Goal: Task Accomplishment & Management: Use online tool/utility

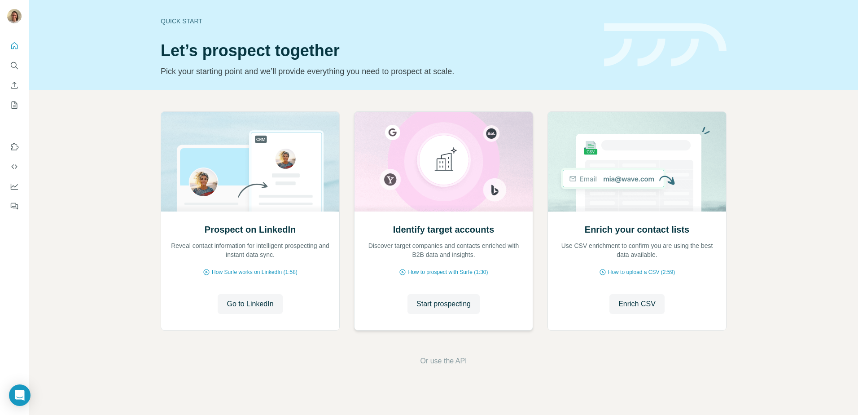
click at [452, 289] on div "Identify target accounts Discover target companies and contacts enriched with B…" at bounding box center [444, 269] width 178 height 119
click at [451, 303] on span "Start prospecting" at bounding box center [443, 303] width 54 height 11
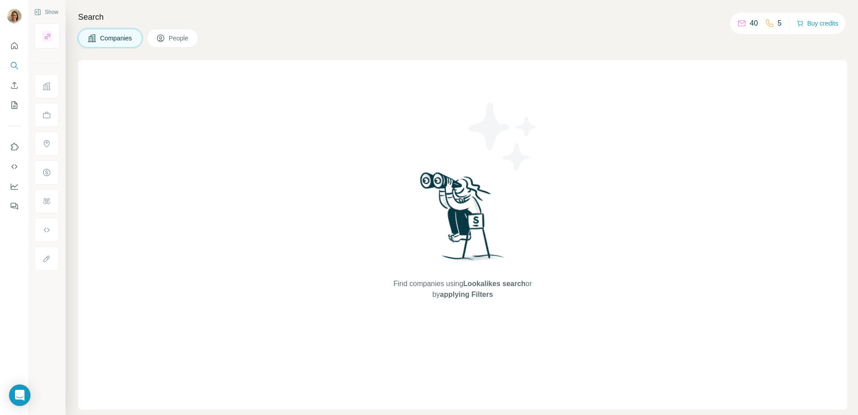
click at [744, 22] on div "40" at bounding box center [747, 23] width 21 height 11
click at [750, 26] on p "40" at bounding box center [754, 23] width 8 height 11
click at [812, 24] on button "Buy credits" at bounding box center [818, 23] width 42 height 13
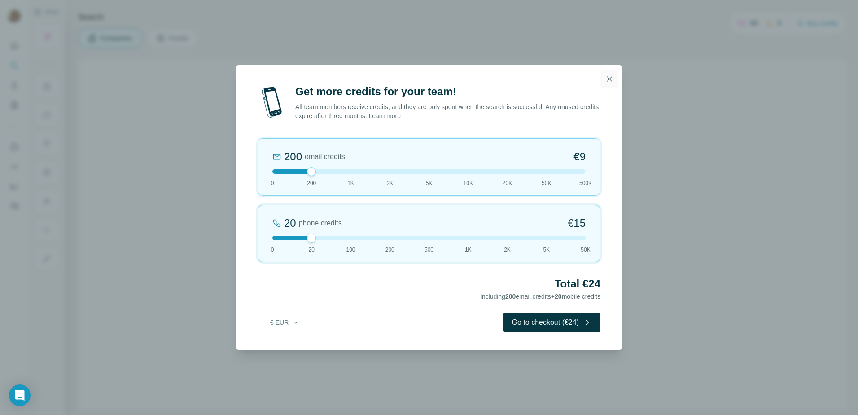
click at [607, 84] on button "button" at bounding box center [609, 79] width 18 height 18
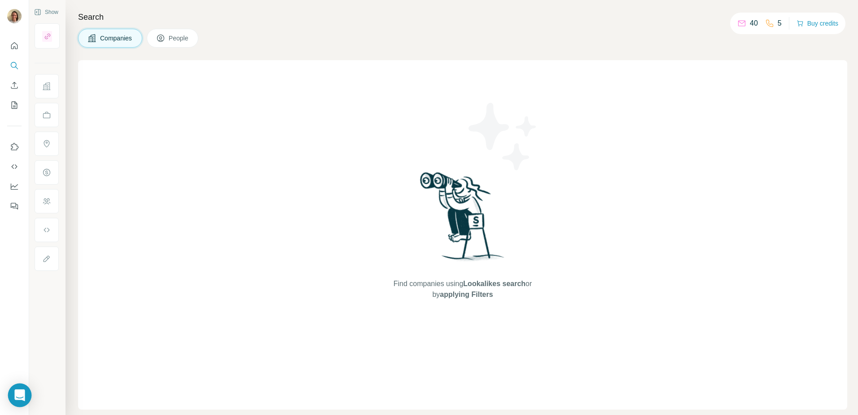
click at [15, 398] on icon "Open Intercom Messenger" at bounding box center [20, 395] width 12 height 12
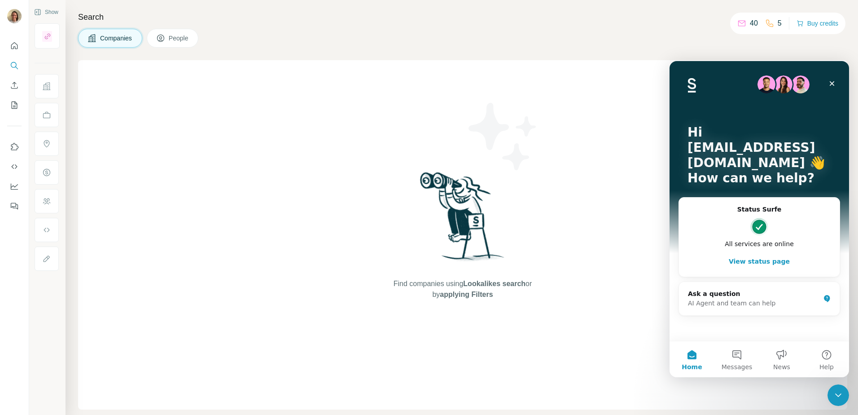
click at [739, 259] on button "View status page" at bounding box center [759, 261] width 143 height 18
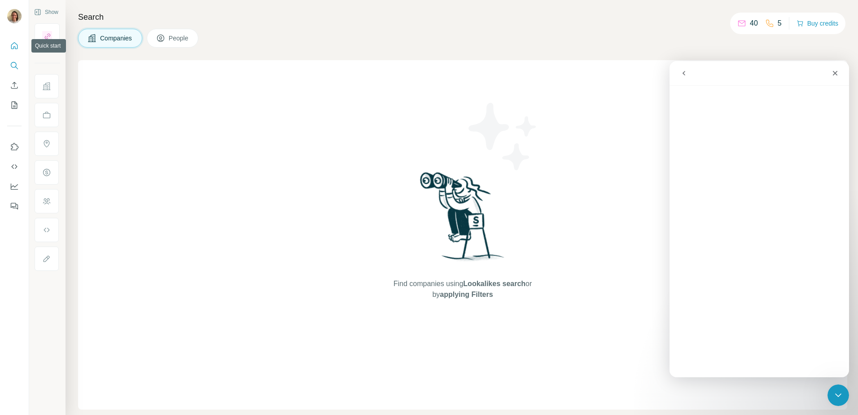
click at [18, 46] on icon "Quick start" at bounding box center [14, 45] width 9 height 9
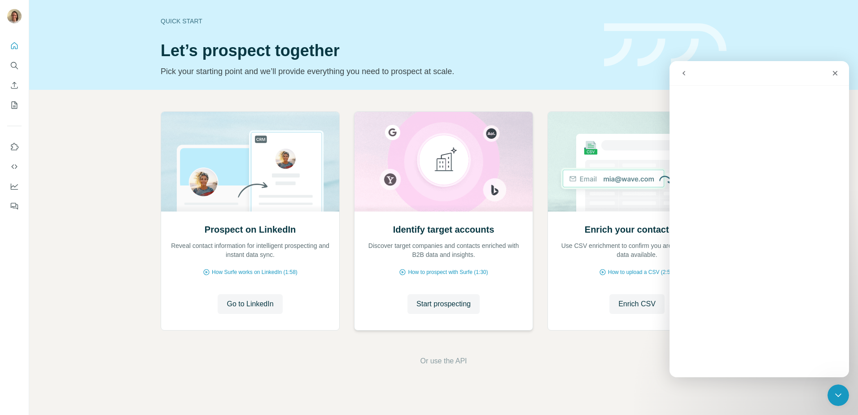
click at [407, 255] on p "Discover target companies and contacts enriched with B2B data and insights." at bounding box center [443, 250] width 160 height 18
click at [428, 285] on div "Identify target accounts Discover target companies and contacts enriched with B…" at bounding box center [444, 269] width 178 height 119
click at [427, 300] on span "Start prospecting" at bounding box center [443, 303] width 54 height 11
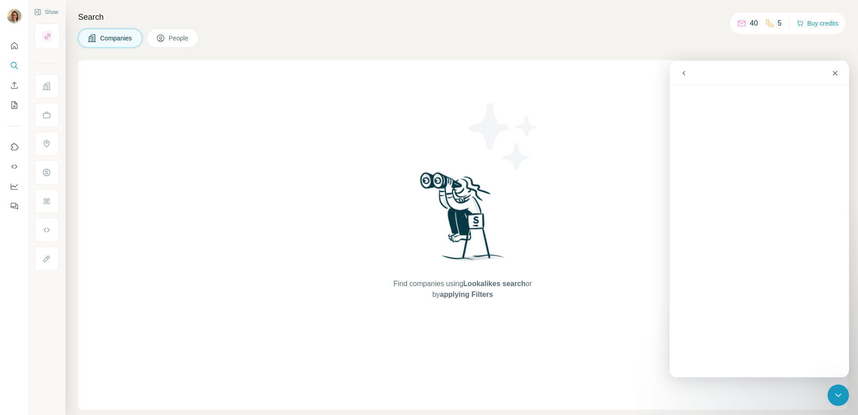
click at [165, 33] on button "People" at bounding box center [173, 38] width 52 height 19
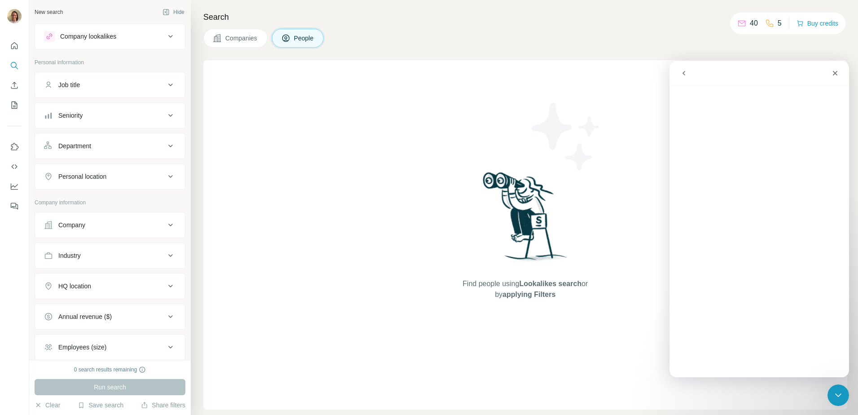
click at [100, 38] on div "Company lookalikes" at bounding box center [88, 36] width 56 height 9
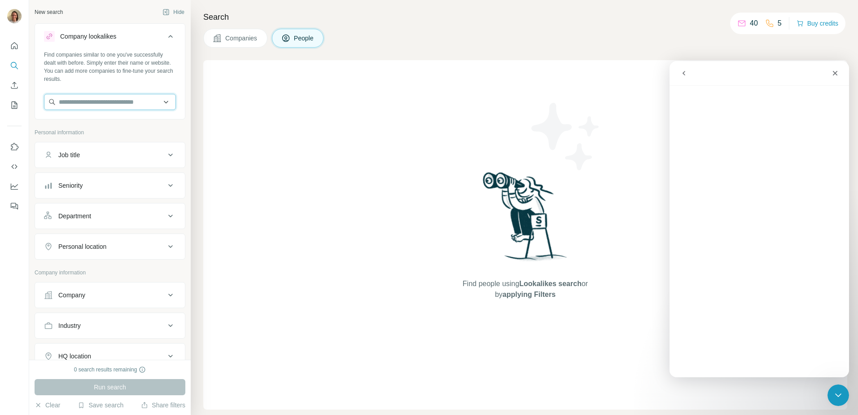
click at [82, 104] on input "text" at bounding box center [110, 102] width 132 height 16
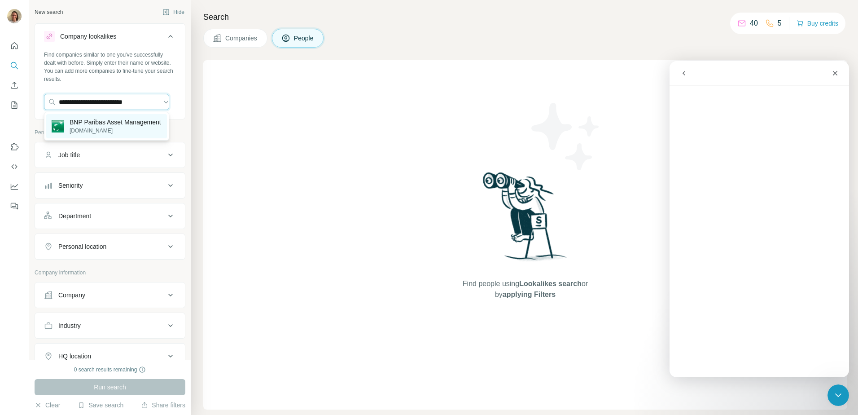
type input "**********"
click at [77, 127] on p "BNP Paribas Asset Management" at bounding box center [116, 122] width 92 height 9
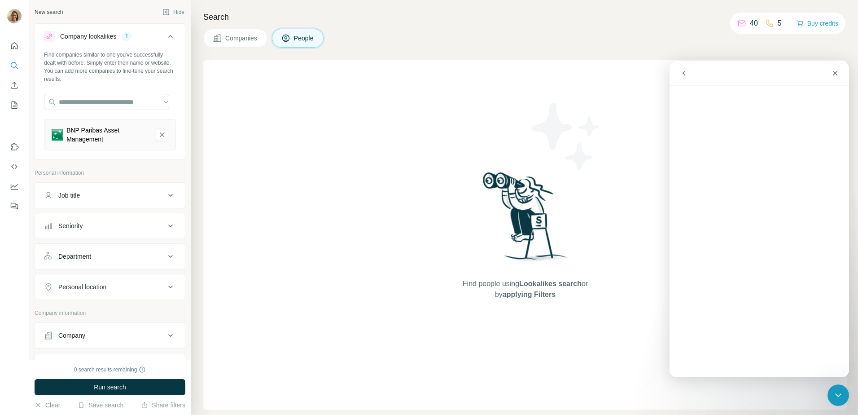
click at [70, 200] on button "Job title" at bounding box center [110, 195] width 150 height 22
click at [69, 216] on input "text" at bounding box center [101, 218] width 114 height 16
type input "**********"
click at [114, 249] on div "Seniority" at bounding box center [104, 252] width 121 height 9
click at [86, 276] on span "Board Member" at bounding box center [77, 275] width 45 height 9
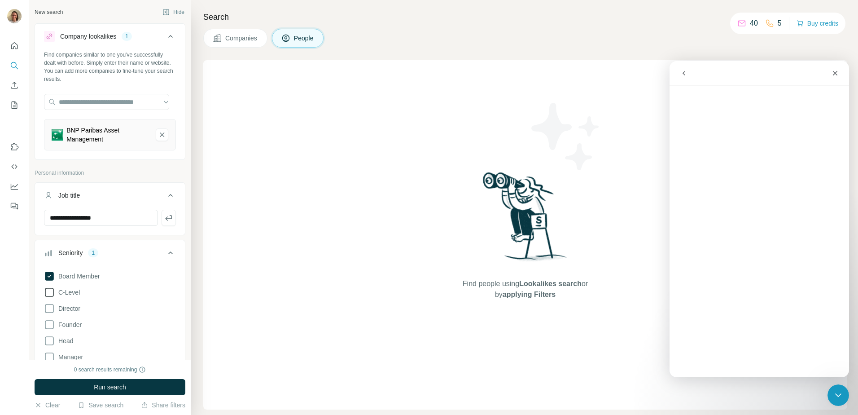
click at [69, 293] on span "C-Level" at bounding box center [67, 292] width 25 height 9
click at [48, 308] on icon at bounding box center [49, 308] width 11 height 11
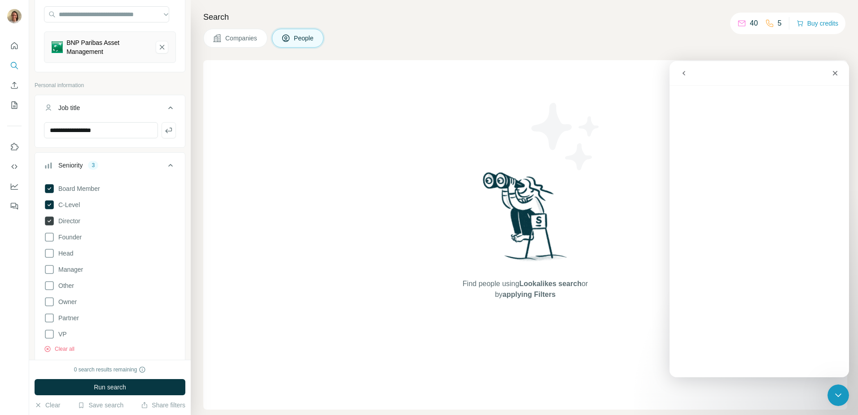
scroll to position [90, 0]
click at [52, 240] on icon at bounding box center [49, 234] width 11 height 11
click at [48, 254] on icon at bounding box center [49, 250] width 11 height 11
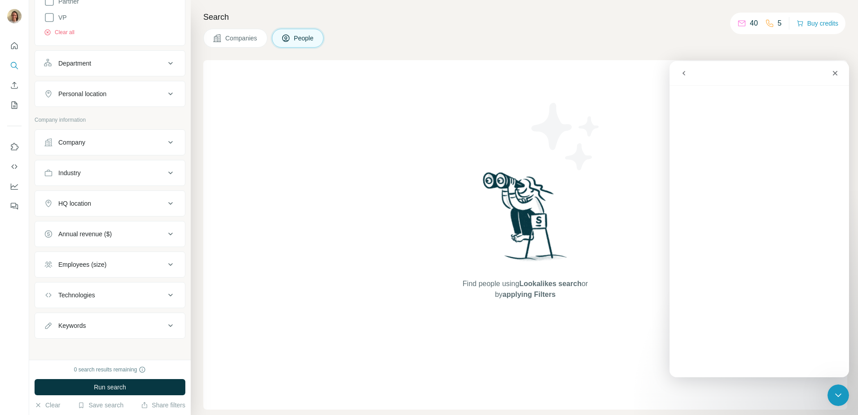
click at [148, 69] on button "Department" at bounding box center [110, 64] width 150 height 22
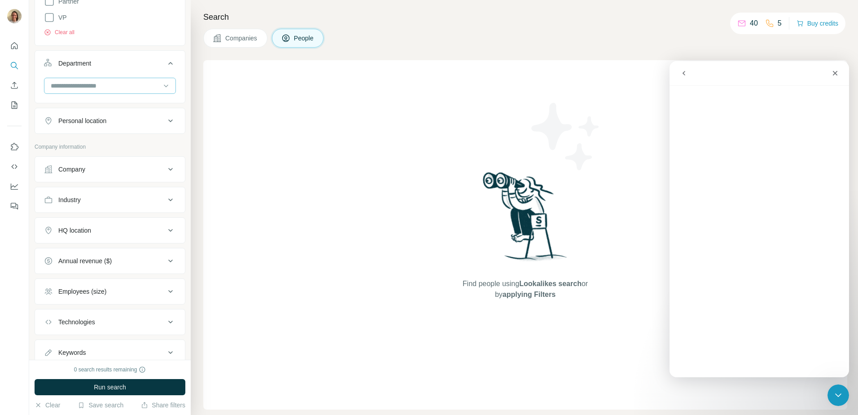
click at [121, 88] on input at bounding box center [105, 86] width 111 height 10
click at [114, 136] on p "Marketing and Advertising" at bounding box center [88, 136] width 72 height 9
click at [114, 146] on button "Personal location" at bounding box center [110, 153] width 150 height 22
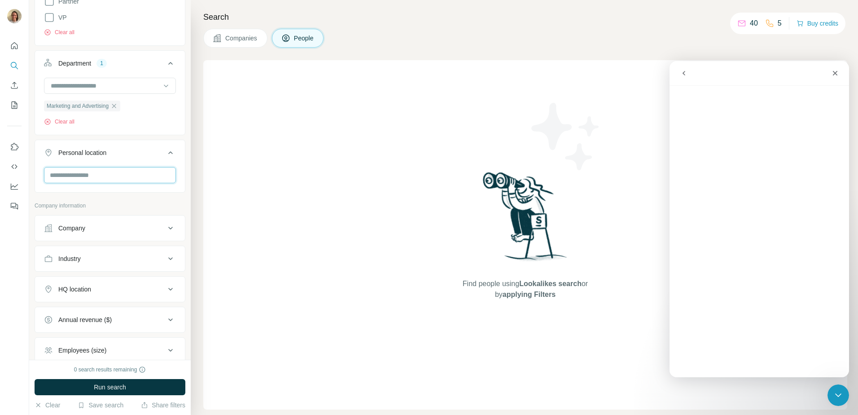
click at [104, 168] on input "text" at bounding box center [110, 175] width 132 height 16
type input "******"
click at [151, 219] on div "🇦🇪 United Arab Emirates 🇬🇧 United Kingdom 🇺🇸 United States" at bounding box center [106, 231] width 121 height 86
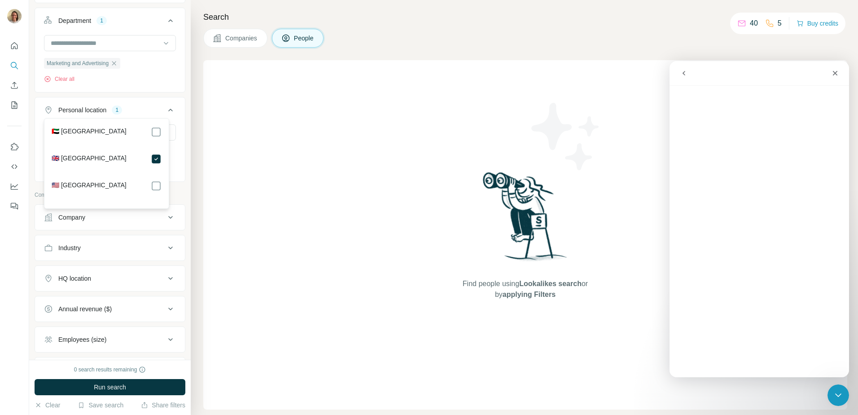
scroll to position [494, 0]
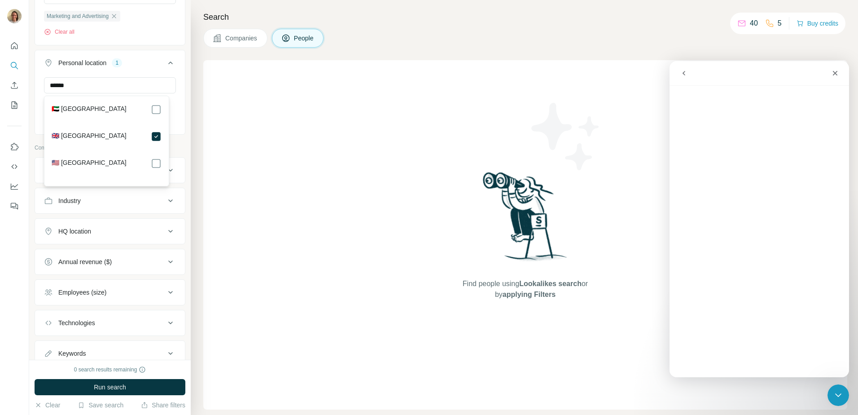
click at [3, 258] on div at bounding box center [14, 207] width 29 height 415
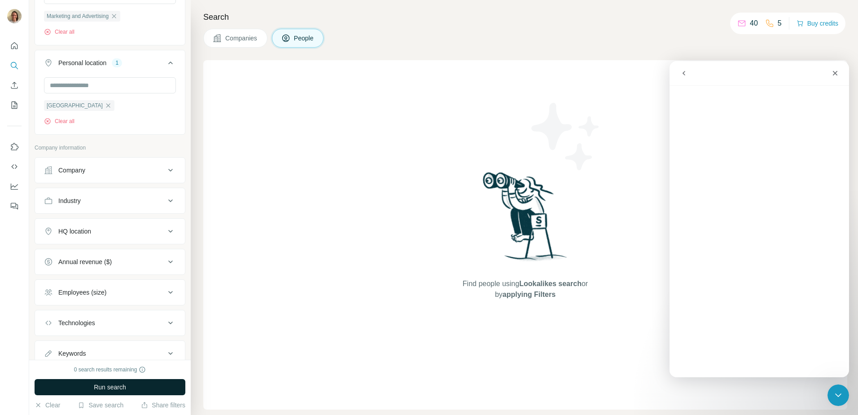
click at [109, 390] on span "Run search" at bounding box center [110, 386] width 32 height 9
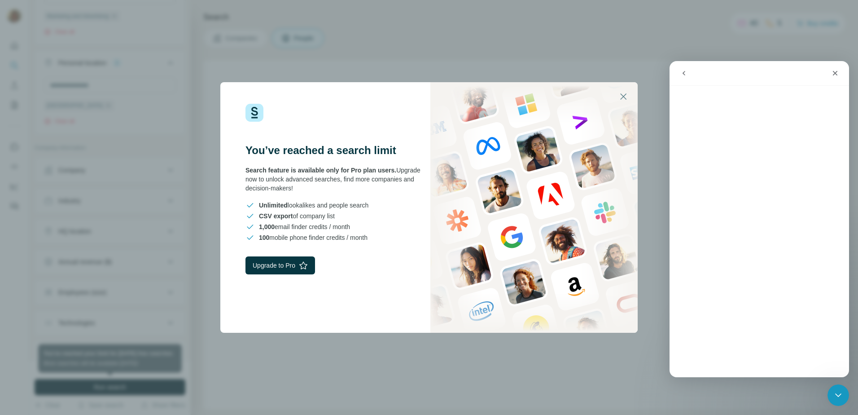
click at [298, 274] on div "You’ve reached a search limit Search feature is available only for Pro plan use…" at bounding box center [324, 207] width 209 height 250
click at [297, 268] on button "Upgrade to Pro" at bounding box center [280, 265] width 70 height 18
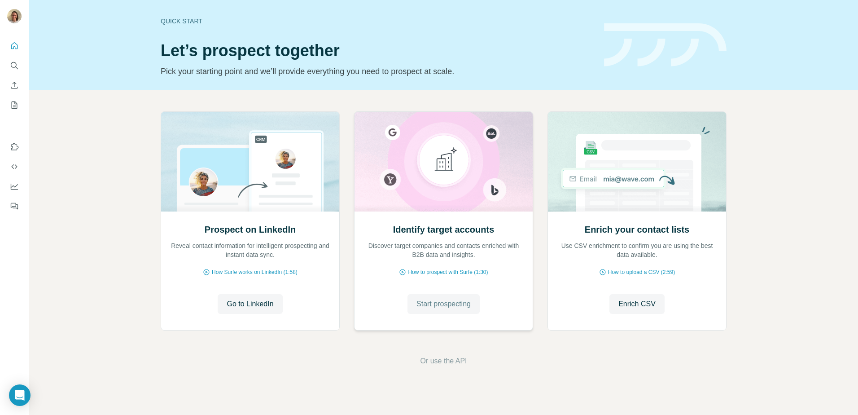
click at [424, 307] on span "Start prospecting" at bounding box center [443, 303] width 54 height 11
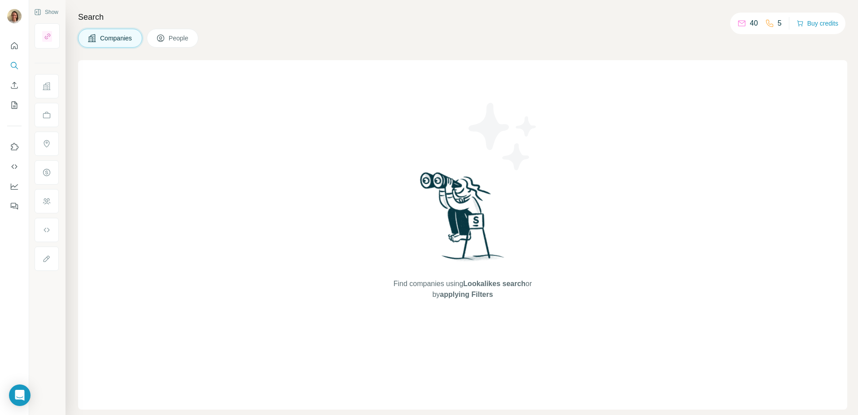
click at [190, 33] on button "People" at bounding box center [173, 38] width 52 height 19
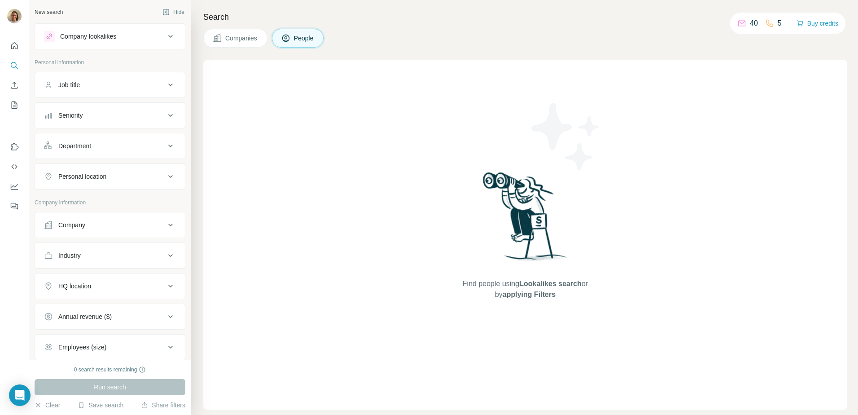
click at [758, 393] on div "Find people using Lookalikes search or by applying Filters" at bounding box center [525, 234] width 644 height 349
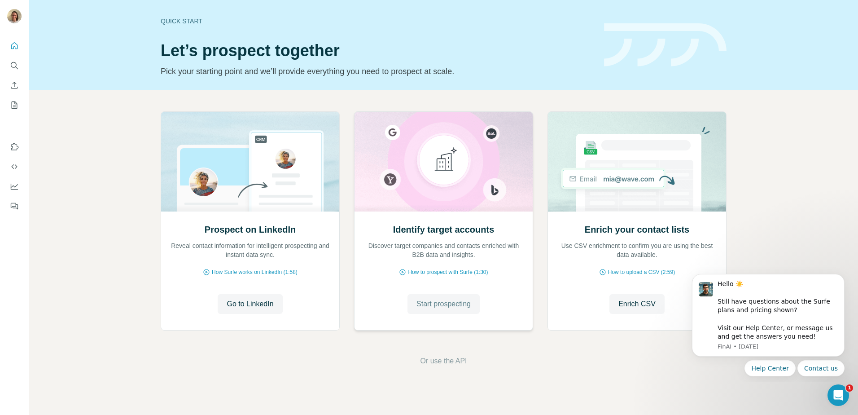
click at [443, 310] on button "Start prospecting" at bounding box center [443, 304] width 72 height 20
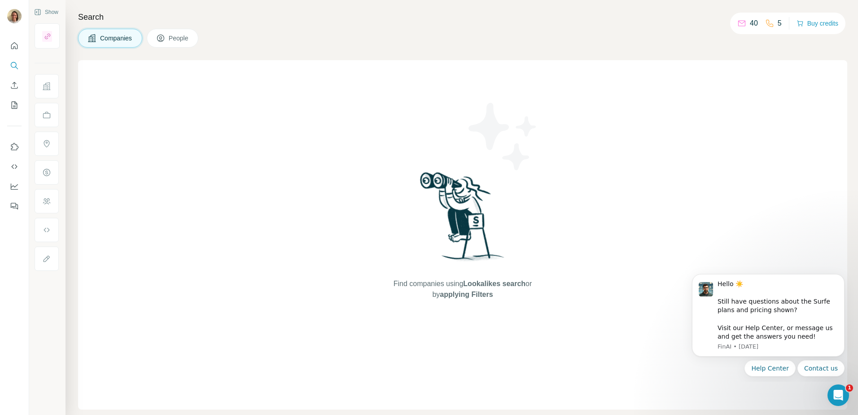
click at [188, 40] on span "People" at bounding box center [179, 38] width 21 height 9
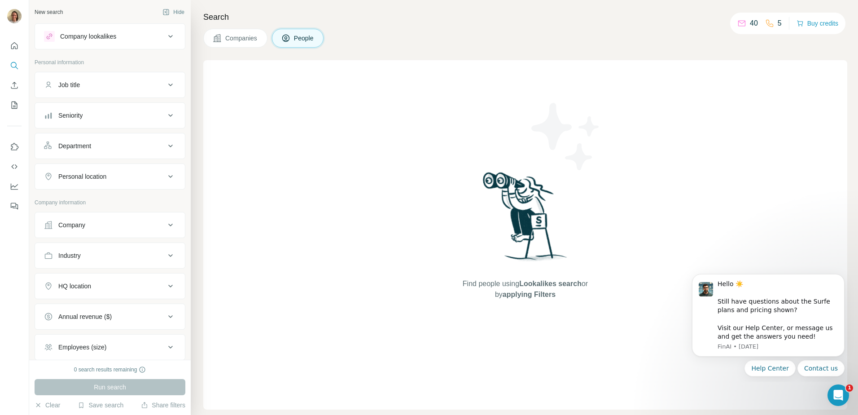
click at [141, 83] on div "Job title" at bounding box center [104, 84] width 121 height 9
click at [125, 37] on div "Company lookalikes" at bounding box center [104, 36] width 121 height 11
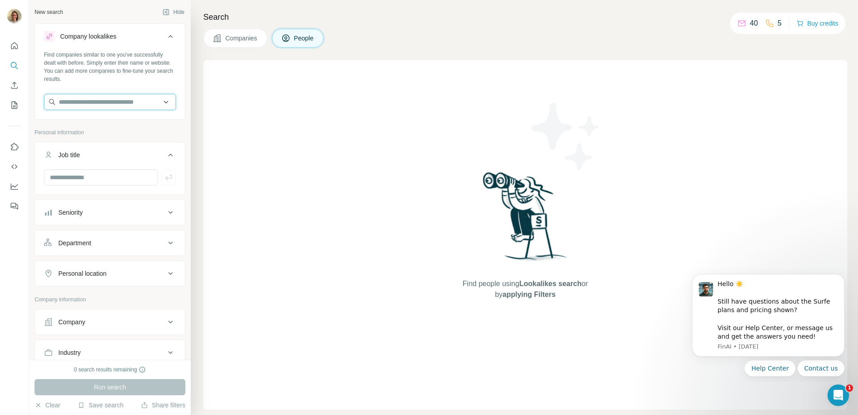
click at [118, 96] on input "text" at bounding box center [110, 102] width 132 height 16
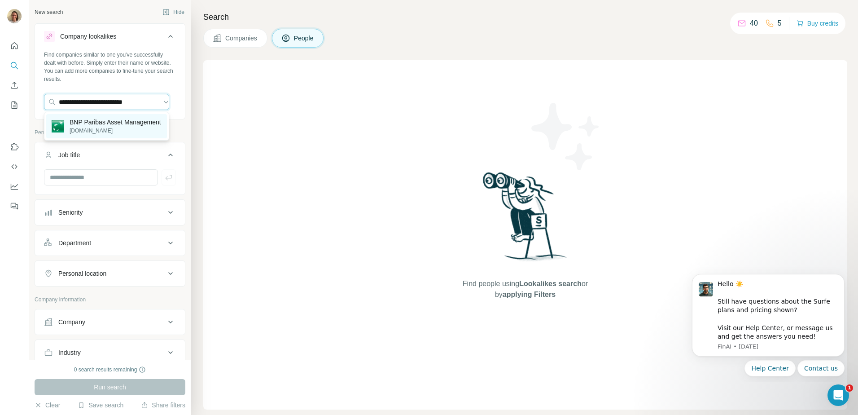
type input "**********"
click at [147, 127] on p "BNP Paribas Asset Management" at bounding box center [116, 122] width 92 height 9
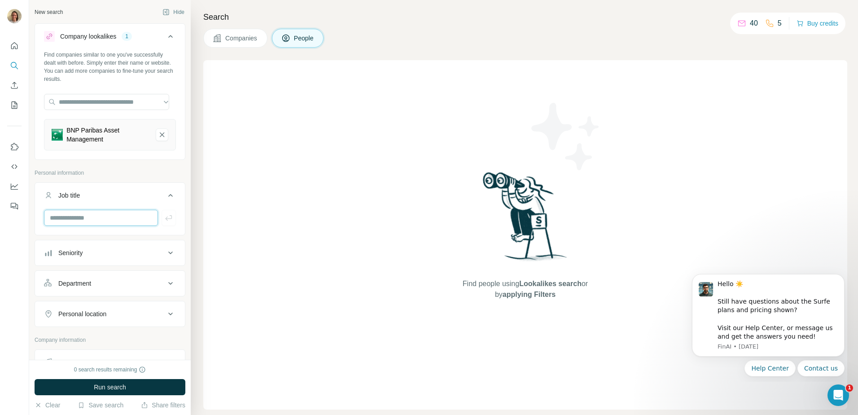
click at [98, 224] on input "text" at bounding box center [101, 218] width 114 height 16
type input "**********"
click at [103, 294] on div "Department" at bounding box center [110, 283] width 151 height 26
click at [106, 258] on button "Seniority" at bounding box center [110, 253] width 150 height 22
click at [84, 278] on span "Board Member" at bounding box center [77, 275] width 45 height 9
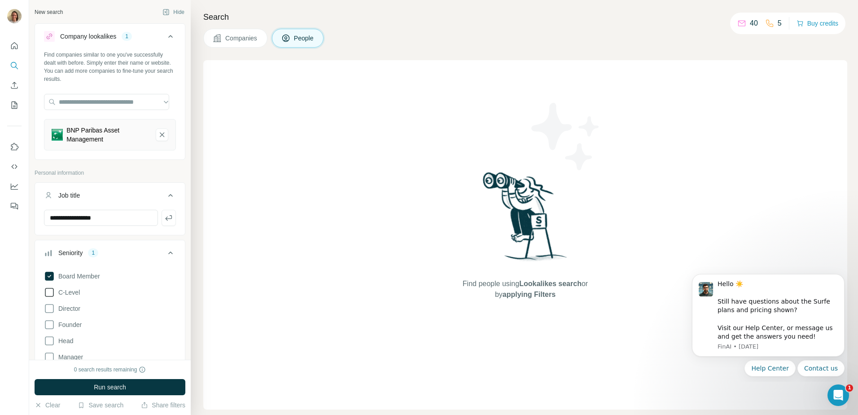
click at [78, 295] on span "C-Level" at bounding box center [67, 292] width 25 height 9
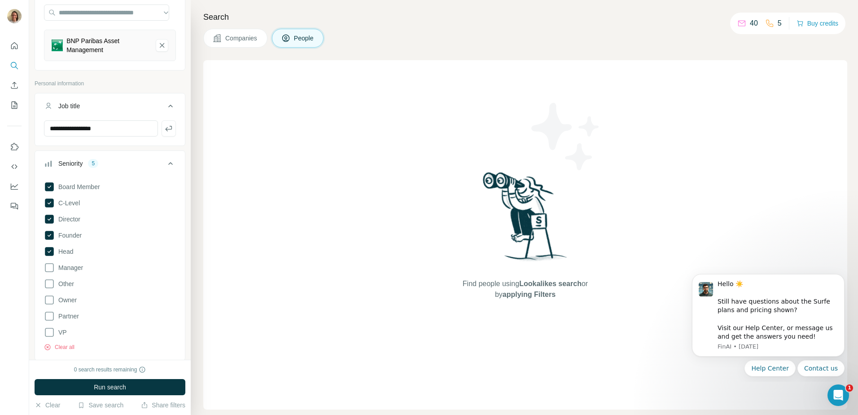
scroll to position [90, 0]
click at [88, 386] on button "Run search" at bounding box center [110, 387] width 151 height 16
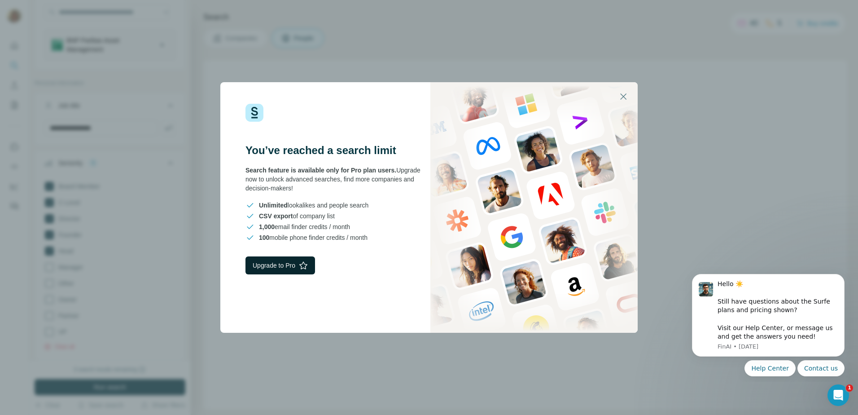
click at [307, 261] on icon "button" at bounding box center [303, 265] width 9 height 9
